Goal: Task Accomplishment & Management: Use online tool/utility

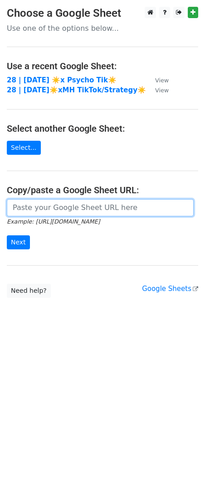
click at [89, 208] on input "url" at bounding box center [100, 207] width 187 height 17
paste input "https://docs.google.com/spreadsheets/d/1hvjpjI7G361_Kl0f_tVrxcZaEnaL3yNCJHpZ4cZ…"
type input "https://docs.google.com/spreadsheets/d/1hvjpjI7G361_Kl0f_tVrxcZaEnaL3yNCJHpZ4cZ…"
click at [7, 236] on input "Next" at bounding box center [18, 243] width 23 height 14
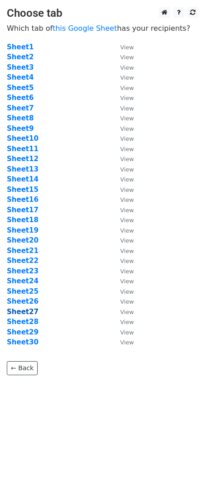
click at [29, 313] on strong "Sheet27" at bounding box center [23, 312] width 32 height 8
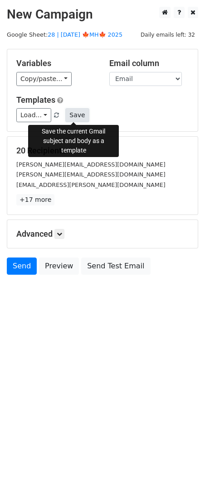
click at [72, 112] on button "Save" at bounding box center [77, 115] width 24 height 14
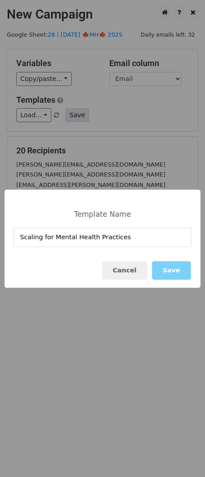
type input "Scaling for Mental Health Practices"
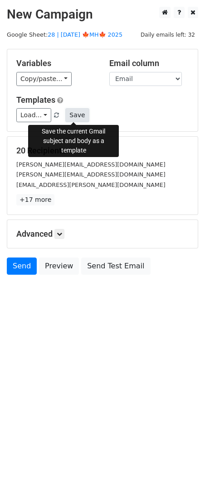
click at [80, 112] on button "Save" at bounding box center [77, 115] width 24 height 14
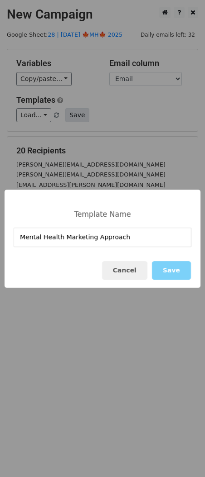
type input "Mental Health Marketing Approach"
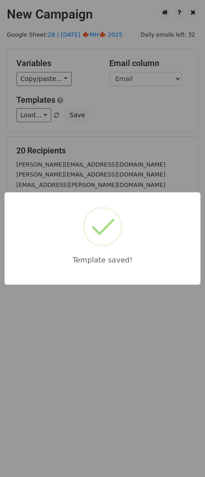
click at [145, 109] on div "Template saved!" at bounding box center [102, 238] width 205 height 477
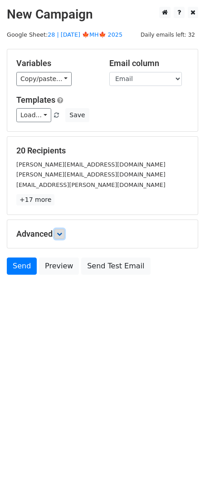
click at [61, 231] on icon at bounding box center [59, 233] width 5 height 5
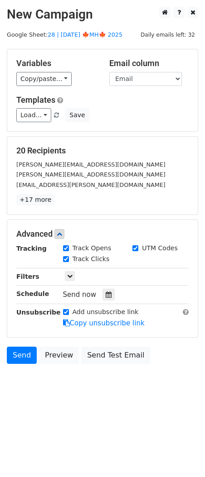
drag, startPoint x: 103, startPoint y: 293, endPoint x: 115, endPoint y: 293, distance: 11.3
click at [106, 293] on icon at bounding box center [109, 295] width 6 height 6
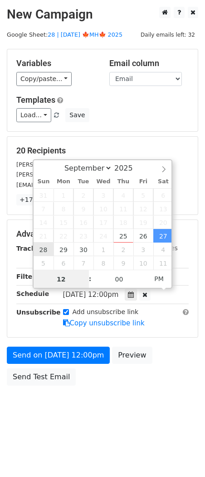
type input "2025-09-28 12:00"
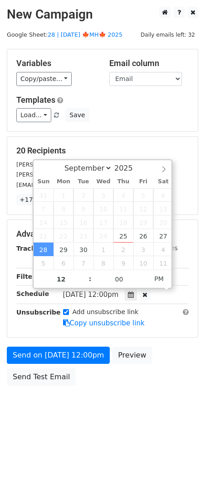
click at [95, 129] on div "Variables Copy/paste... {{Name}} {{Email}} Email column Name Email Templates Lo…" at bounding box center [102, 90] width 190 height 82
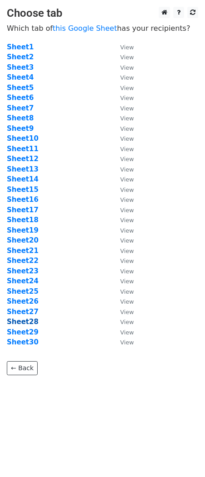
click at [24, 321] on strong "Sheet28" at bounding box center [23, 322] width 32 height 8
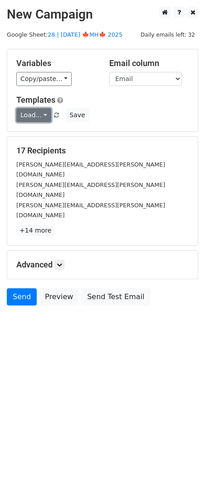
click at [32, 120] on link "Load..." at bounding box center [33, 115] width 35 height 14
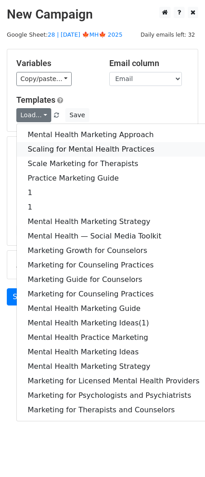
click at [50, 142] on link "Scaling for Mental Health Practices" at bounding box center [113, 149] width 193 height 14
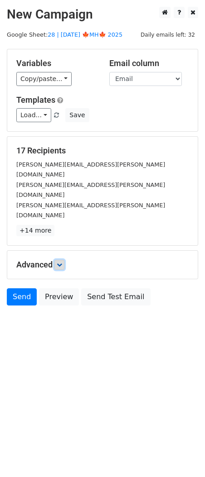
click at [58, 260] on link at bounding box center [59, 265] width 10 height 10
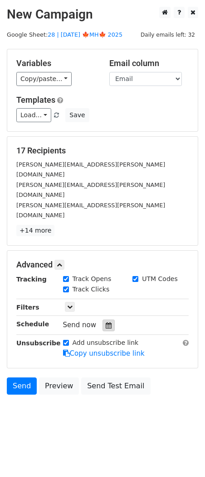
click at [102, 320] on div at bounding box center [108, 326] width 12 height 12
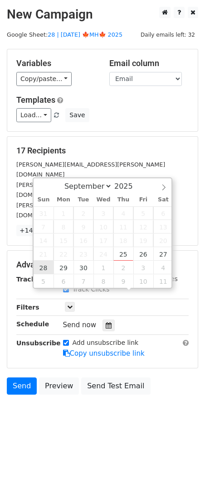
type input "2025-09-28 12:00"
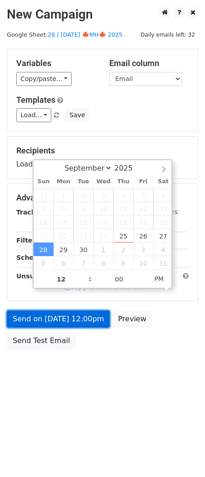
click at [52, 321] on link "Send on Sep 28 at 12:00pm" at bounding box center [58, 319] width 103 height 17
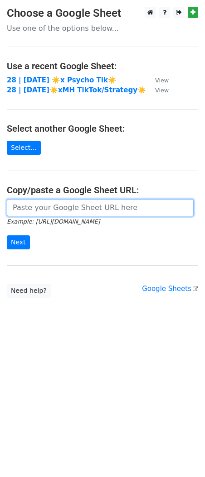
click at [93, 203] on input "url" at bounding box center [100, 207] width 187 height 17
paste input "Mental Health Marketing Approach"
paste input "[URL][DOMAIN_NAME]"
type input "[URL][DOMAIN_NAME]"
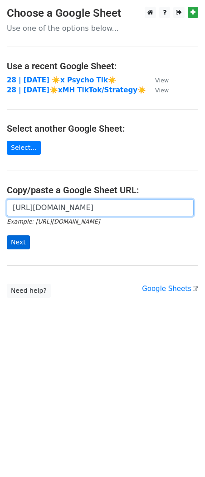
click at [7, 236] on input "Next" at bounding box center [18, 243] width 23 height 14
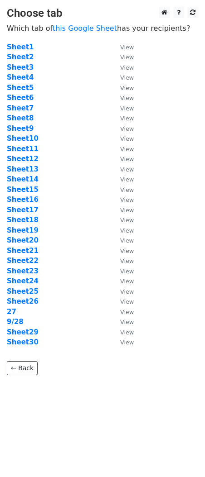
click at [27, 336] on td "Sheet29" at bounding box center [59, 333] width 104 height 10
click at [26, 336] on td "Sheet29" at bounding box center [59, 333] width 104 height 10
click at [23, 333] on strong "Sheet29" at bounding box center [23, 332] width 32 height 8
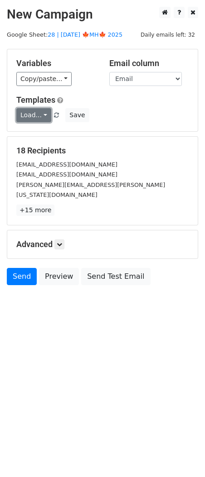
click at [30, 115] on link "Load..." at bounding box center [33, 115] width 35 height 14
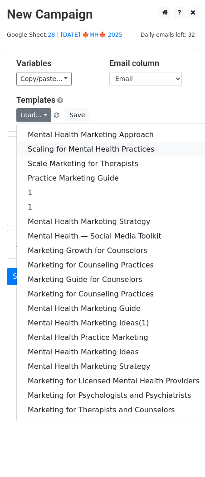
click at [61, 148] on link "Scaling for Mental Health Practices" at bounding box center [113, 149] width 193 height 14
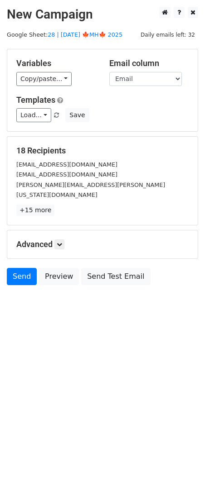
click at [57, 242] on div "Advanced Tracking Track Opens UTM Codes Track Clicks Filters Only include sprea…" at bounding box center [102, 245] width 190 height 28
click at [59, 242] on icon at bounding box center [59, 244] width 5 height 5
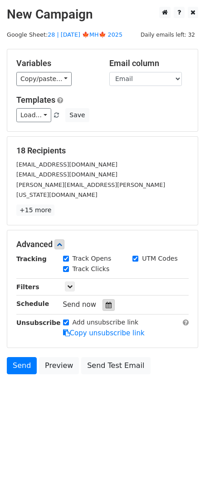
click at [106, 302] on icon at bounding box center [109, 305] width 6 height 6
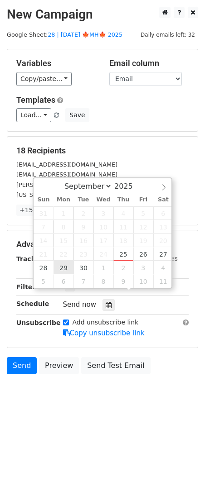
type input "2025-09-29 12:00"
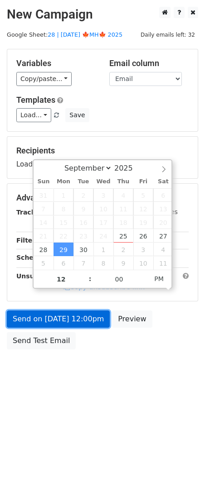
click at [51, 323] on link "Send on Sep 29 at 12:00pm" at bounding box center [58, 319] width 103 height 17
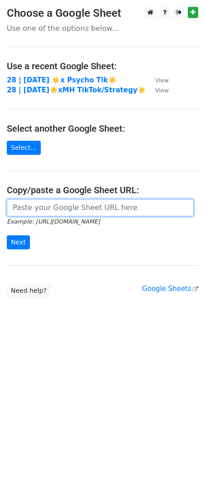
click at [86, 207] on input "url" at bounding box center [100, 207] width 187 height 17
paste input "[URL][DOMAIN_NAME]"
type input "[URL][DOMAIN_NAME]"
click at [7, 236] on input "Next" at bounding box center [18, 243] width 23 height 14
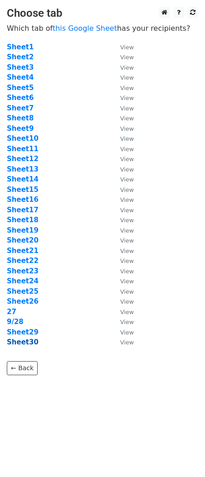
click at [29, 345] on strong "Sheet30" at bounding box center [23, 342] width 32 height 8
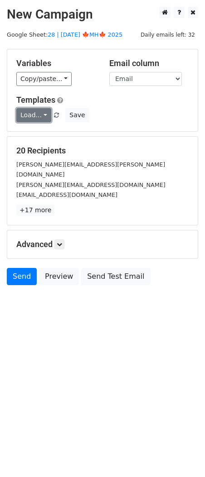
click at [39, 116] on link "Load..." at bounding box center [33, 115] width 35 height 14
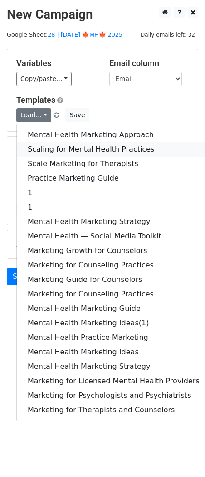
click at [82, 145] on link "Scaling for Mental Health Practices" at bounding box center [113, 149] width 193 height 14
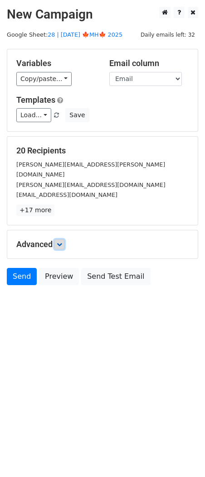
click at [59, 242] on icon at bounding box center [59, 244] width 5 height 5
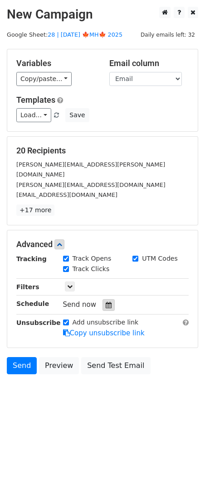
click at [106, 302] on icon at bounding box center [109, 305] width 6 height 6
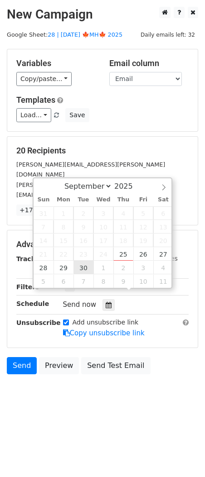
type input "2025-09-30 12:00"
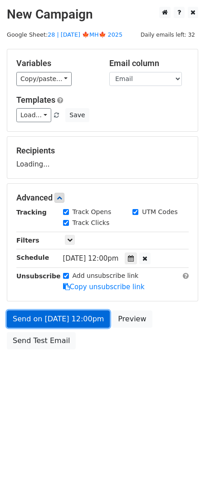
click at [74, 314] on link "Send on Sep 30 at 12:00pm" at bounding box center [58, 319] width 103 height 17
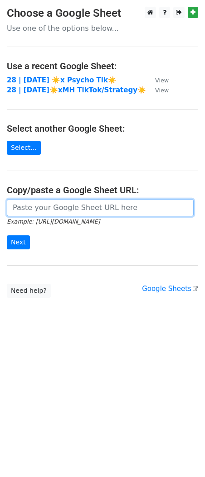
click at [49, 202] on input "url" at bounding box center [100, 207] width 187 height 17
paste input "[URL][DOMAIN_NAME]"
type input "[URL][DOMAIN_NAME]"
click at [7, 236] on input "Next" at bounding box center [18, 243] width 23 height 14
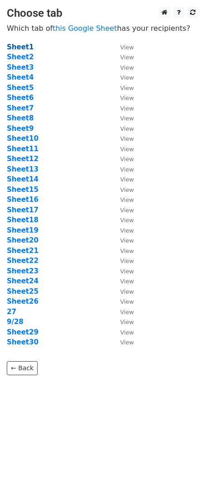
click at [22, 44] on strong "Sheet1" at bounding box center [20, 47] width 27 height 8
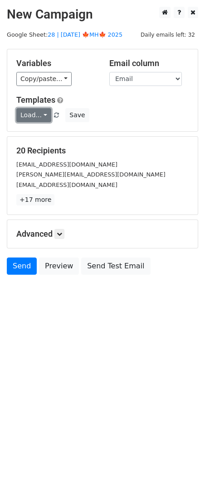
click at [36, 111] on link "Load..." at bounding box center [33, 115] width 35 height 14
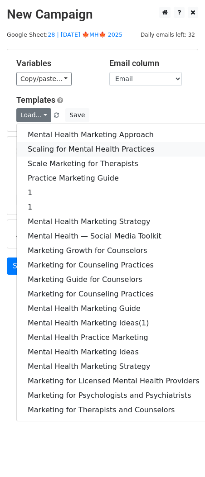
click at [74, 151] on link "Scaling for Mental Health Practices" at bounding box center [113, 149] width 193 height 14
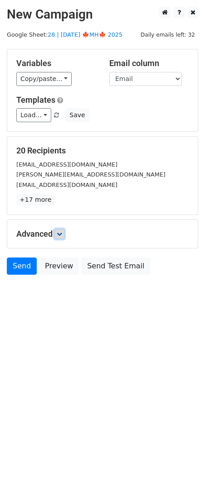
click at [61, 231] on icon at bounding box center [59, 233] width 5 height 5
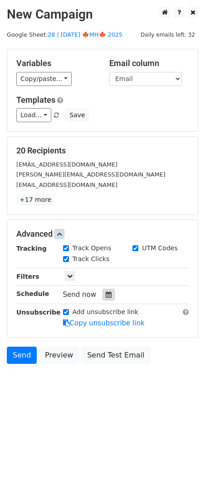
click at [106, 297] on div at bounding box center [108, 295] width 12 height 12
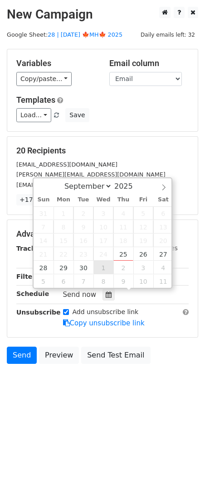
type input "[DATE] 12:00"
select select "9"
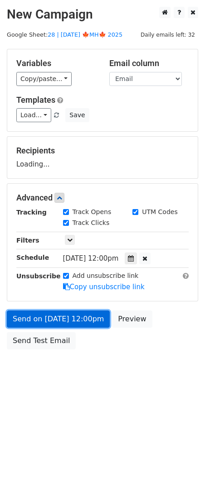
click at [71, 324] on link "Send on [DATE] 12:00pm" at bounding box center [58, 319] width 103 height 17
